Goal: Task Accomplishment & Management: Manage account settings

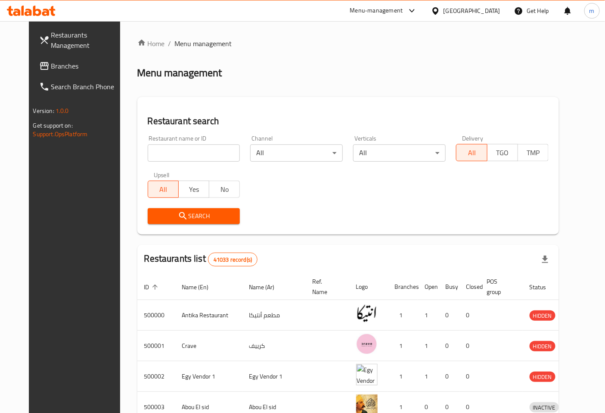
click at [169, 154] on input "search" at bounding box center [194, 152] width 93 height 17
click at [185, 153] on input "search" at bounding box center [194, 152] width 93 height 17
click at [70, 59] on link "Branches" at bounding box center [81, 66] width 98 height 21
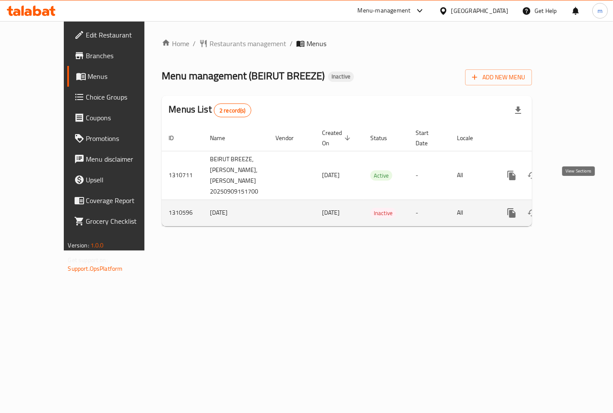
click at [578, 208] on icon "enhanced table" at bounding box center [573, 213] width 10 height 10
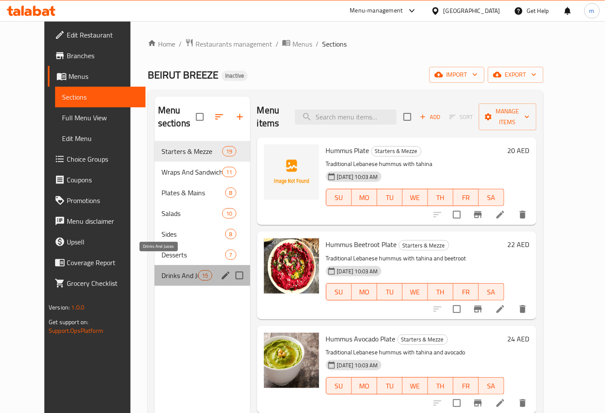
click at [180, 270] on span "Drinks And Juices" at bounding box center [180, 275] width 37 height 10
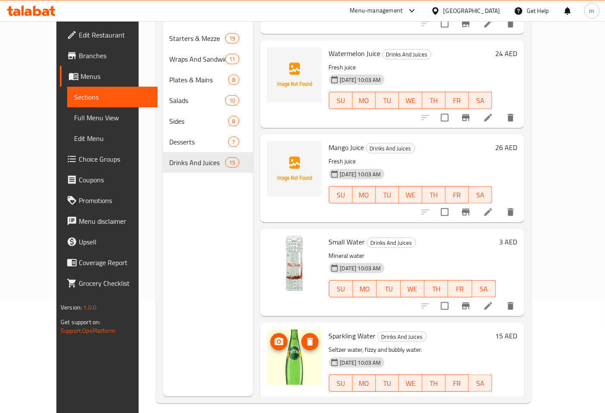
scroll to position [121, 0]
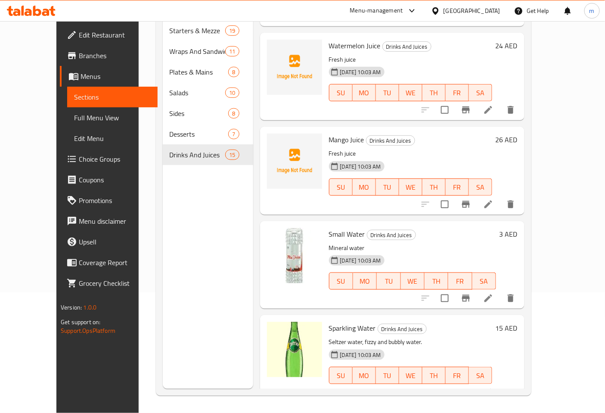
click at [494, 387] on icon at bounding box center [488, 392] width 10 height 10
